Goal: Information Seeking & Learning: Learn about a topic

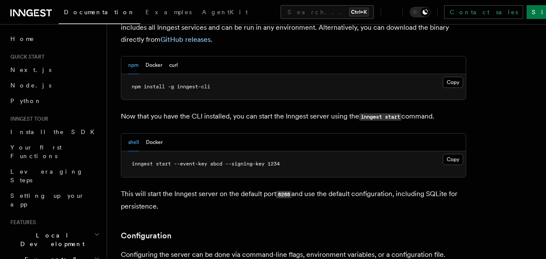
scroll to position [916, 0]
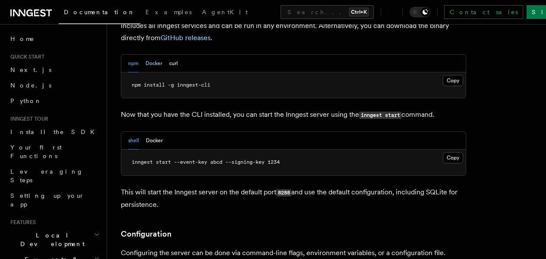
click at [154, 55] on button "Docker" at bounding box center [153, 64] width 17 height 18
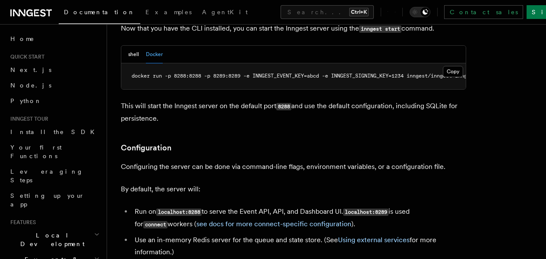
scroll to position [1005, 0]
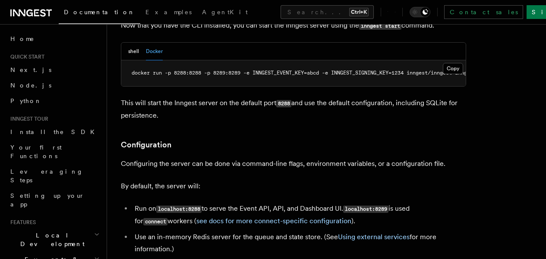
click at [41, 231] on span "Local Development" at bounding box center [50, 239] width 87 height 17
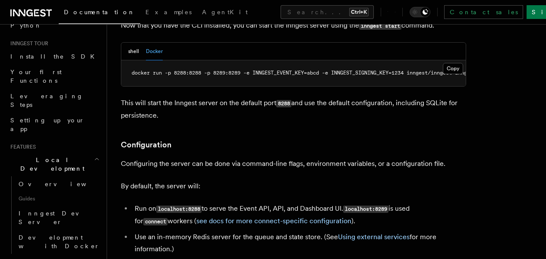
scroll to position [77, 0]
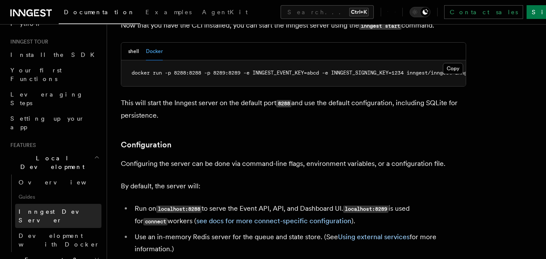
click at [48, 208] on span "Inngest Dev Server" at bounding box center [56, 216] width 74 height 16
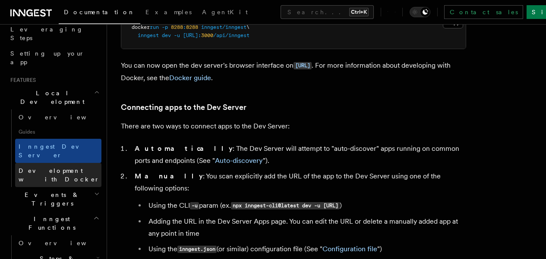
scroll to position [145, 0]
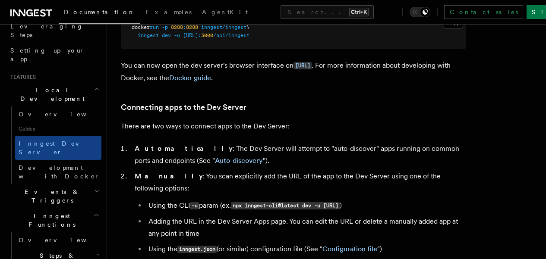
click at [72, 184] on h2 "Events & Triggers" at bounding box center [54, 196] width 94 height 24
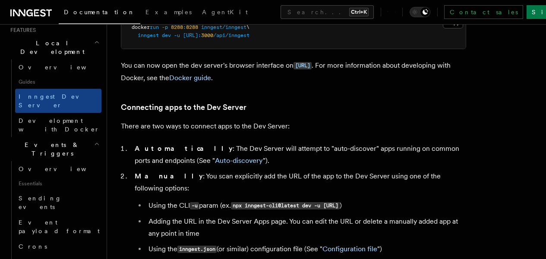
scroll to position [189, 0]
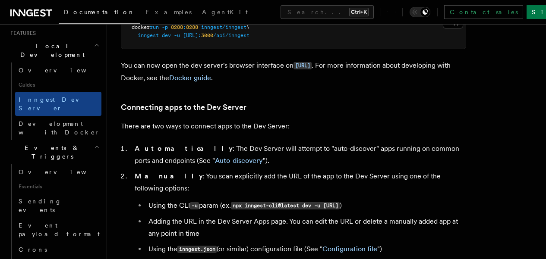
click at [60, 140] on h2 "Events & Triggers" at bounding box center [54, 152] width 94 height 24
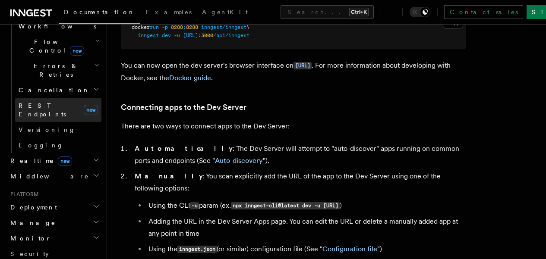
scroll to position [380, 0]
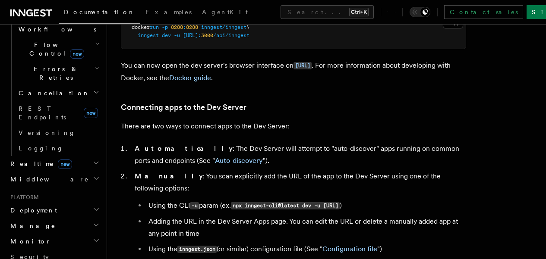
click at [64, 156] on h2 "Realtime new" at bounding box center [54, 164] width 94 height 16
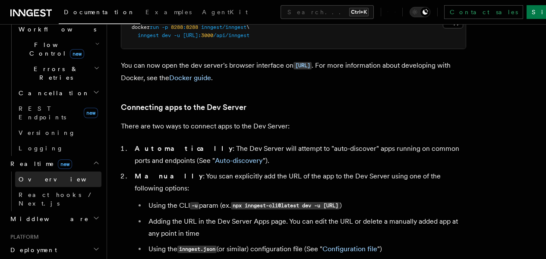
click at [51, 172] on link "Overview" at bounding box center [58, 180] width 86 height 16
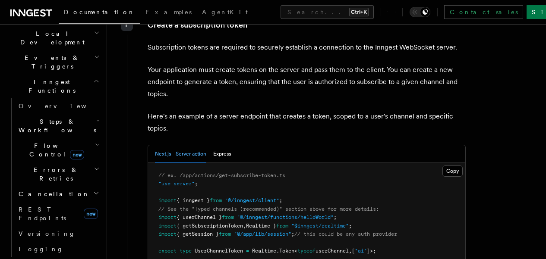
scroll to position [173, 0]
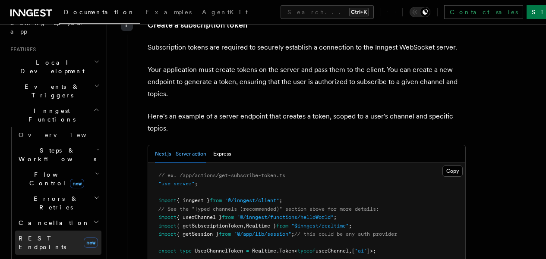
click at [47, 235] on span "REST Endpoints" at bounding box center [42, 243] width 47 height 16
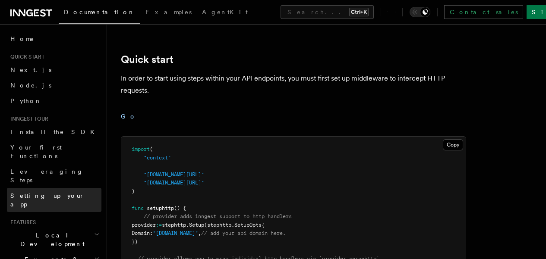
scroll to position [448, 0]
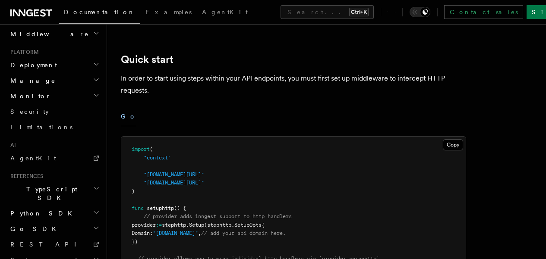
click at [45, 206] on h2 "Python SDK" at bounding box center [54, 214] width 94 height 16
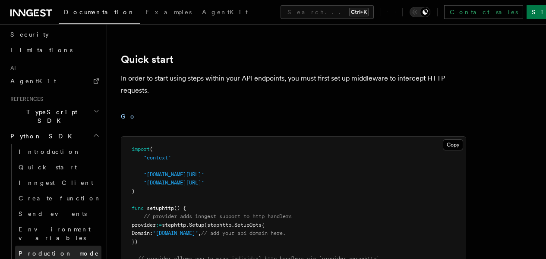
scroll to position [524, 0]
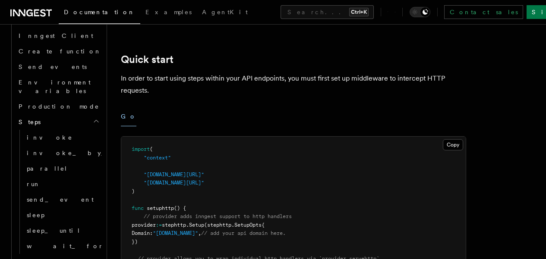
scroll to position [674, 0]
click at [79, 253] on h2 "Middleware" at bounding box center [58, 261] width 86 height 16
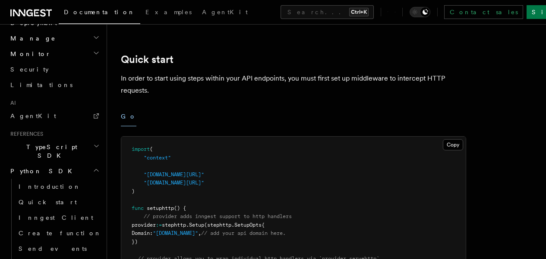
scroll to position [471, 0]
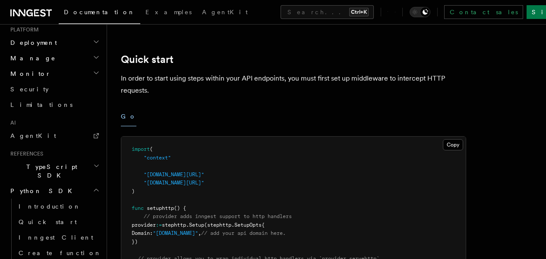
click at [64, 183] on h2 "Python SDK" at bounding box center [54, 191] width 94 height 16
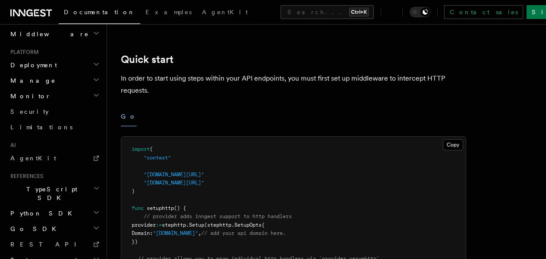
click at [55, 182] on h2 "TypeScript SDK" at bounding box center [54, 194] width 94 height 24
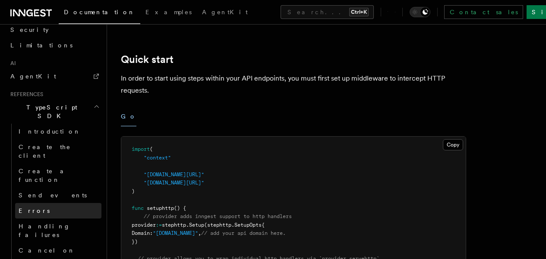
scroll to position [509, 0]
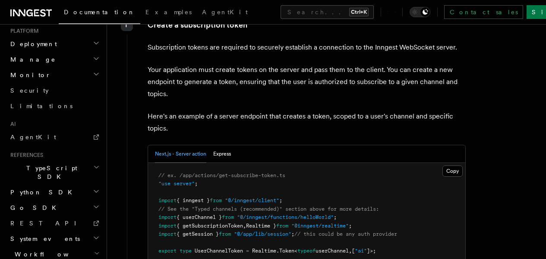
scroll to position [479, 0]
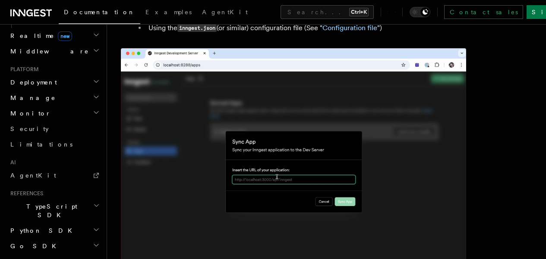
scroll to position [667, 0]
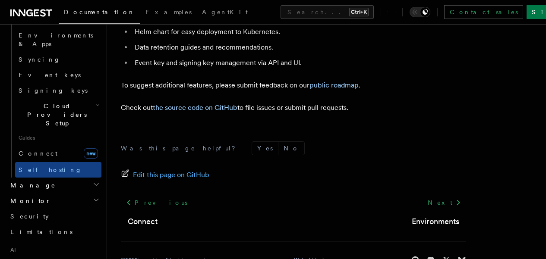
scroll to position [3438, 0]
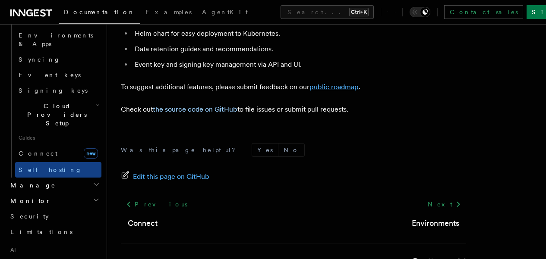
click at [342, 91] on link "public roadmap" at bounding box center [333, 87] width 49 height 8
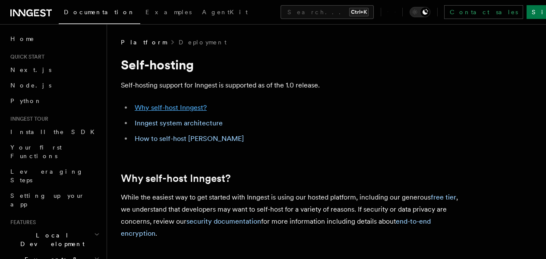
click at [173, 107] on link "Why self-host Inngest?" at bounding box center [171, 108] width 72 height 8
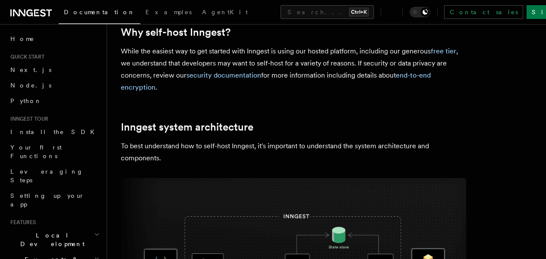
scroll to position [149, 0]
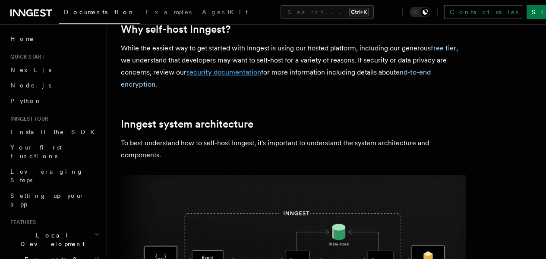
click at [254, 71] on link "security documentation" at bounding box center [223, 72] width 75 height 8
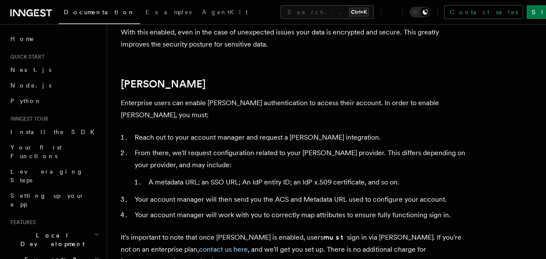
scroll to position [1299, 0]
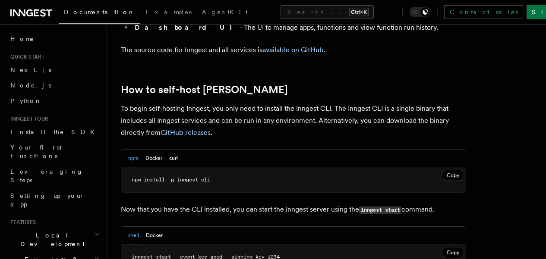
scroll to position [822, 0]
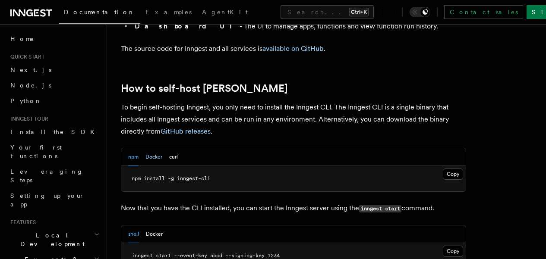
click at [152, 148] on button "Docker" at bounding box center [153, 157] width 17 height 18
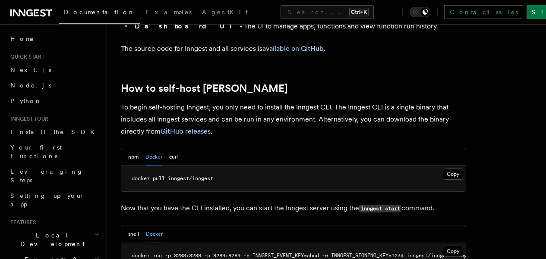
click at [179, 148] on div "npm Docker curl" at bounding box center [293, 157] width 344 height 18
click at [176, 148] on button "curl" at bounding box center [173, 157] width 9 height 18
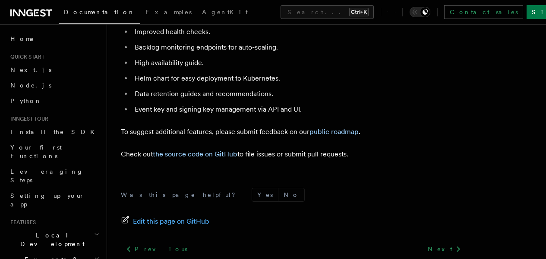
scroll to position [3395, 0]
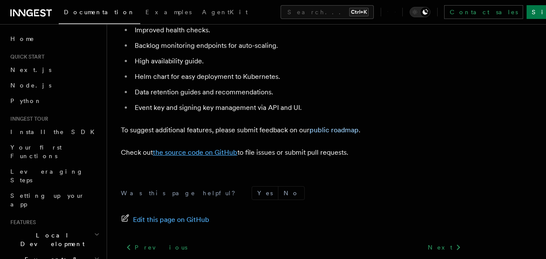
click at [221, 157] on link "the source code on GitHub" at bounding box center [195, 152] width 85 height 8
